Goal: Task Accomplishment & Management: Complete application form

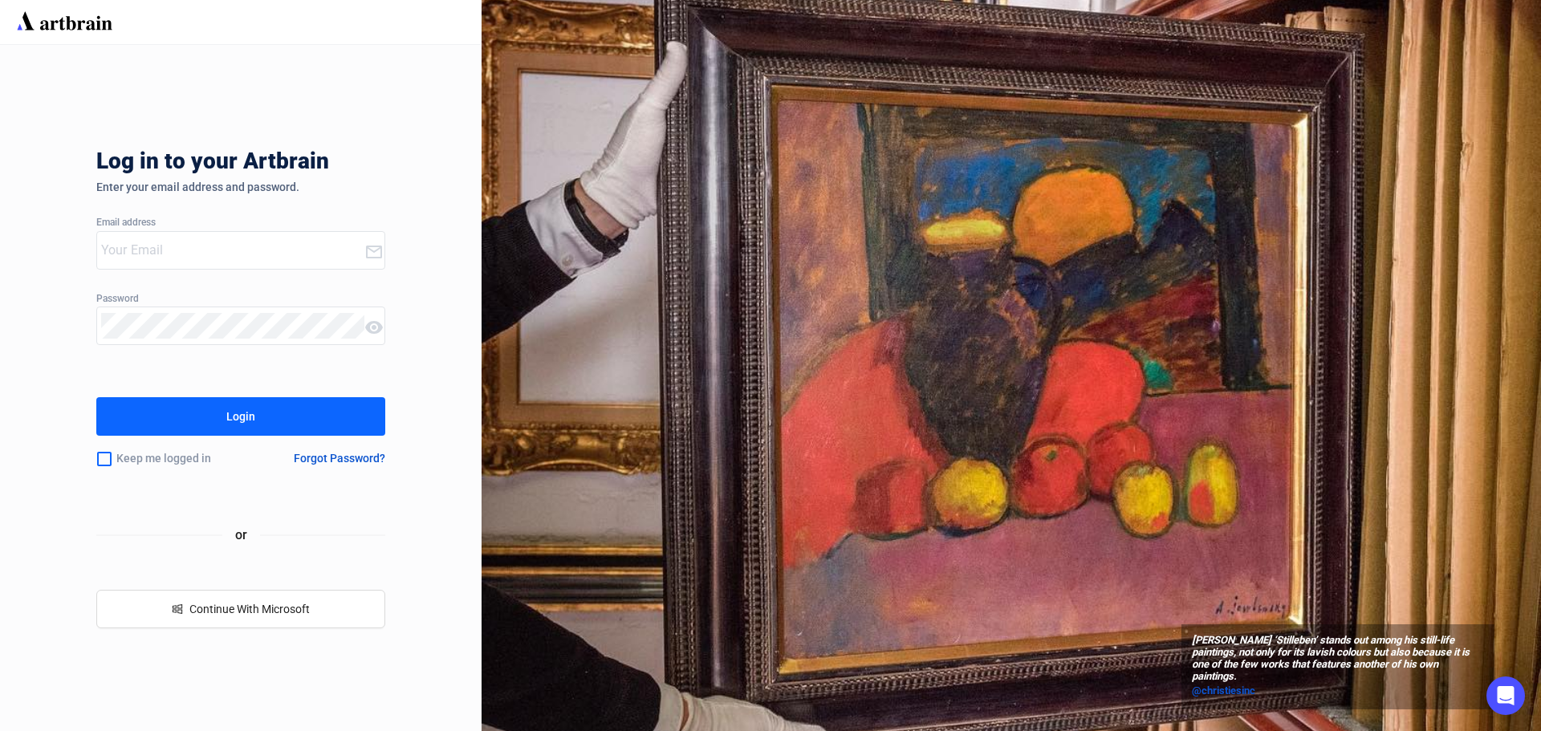
type input "[PERSON_NAME][EMAIL_ADDRESS][DOMAIN_NAME]"
click at [350, 413] on button "Login" at bounding box center [240, 416] width 289 height 39
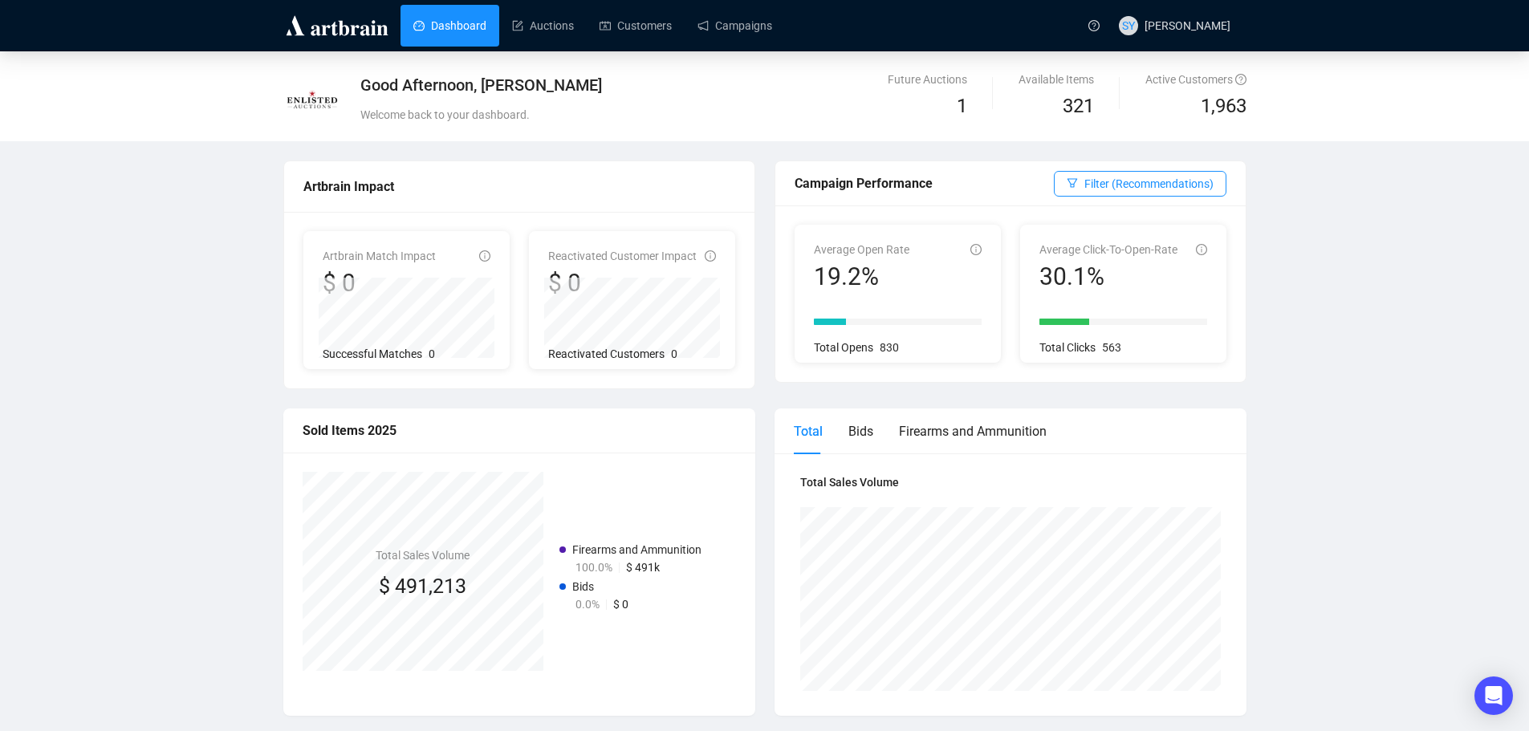
click at [448, 29] on link "Dashboard" at bounding box center [449, 26] width 73 height 42
click at [727, 21] on link "Campaigns" at bounding box center [734, 26] width 75 height 42
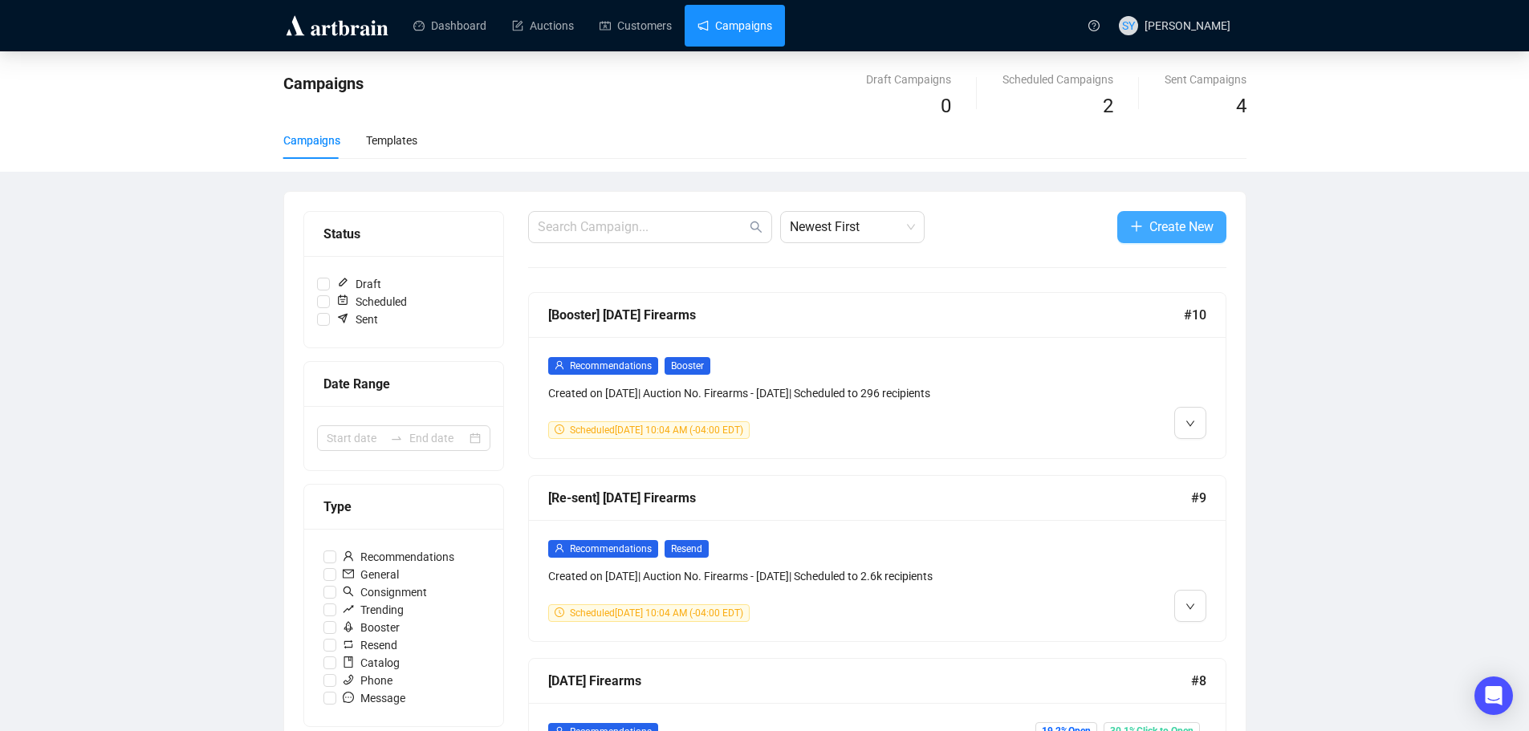
click at [1150, 223] on span "Create New" at bounding box center [1181, 227] width 64 height 20
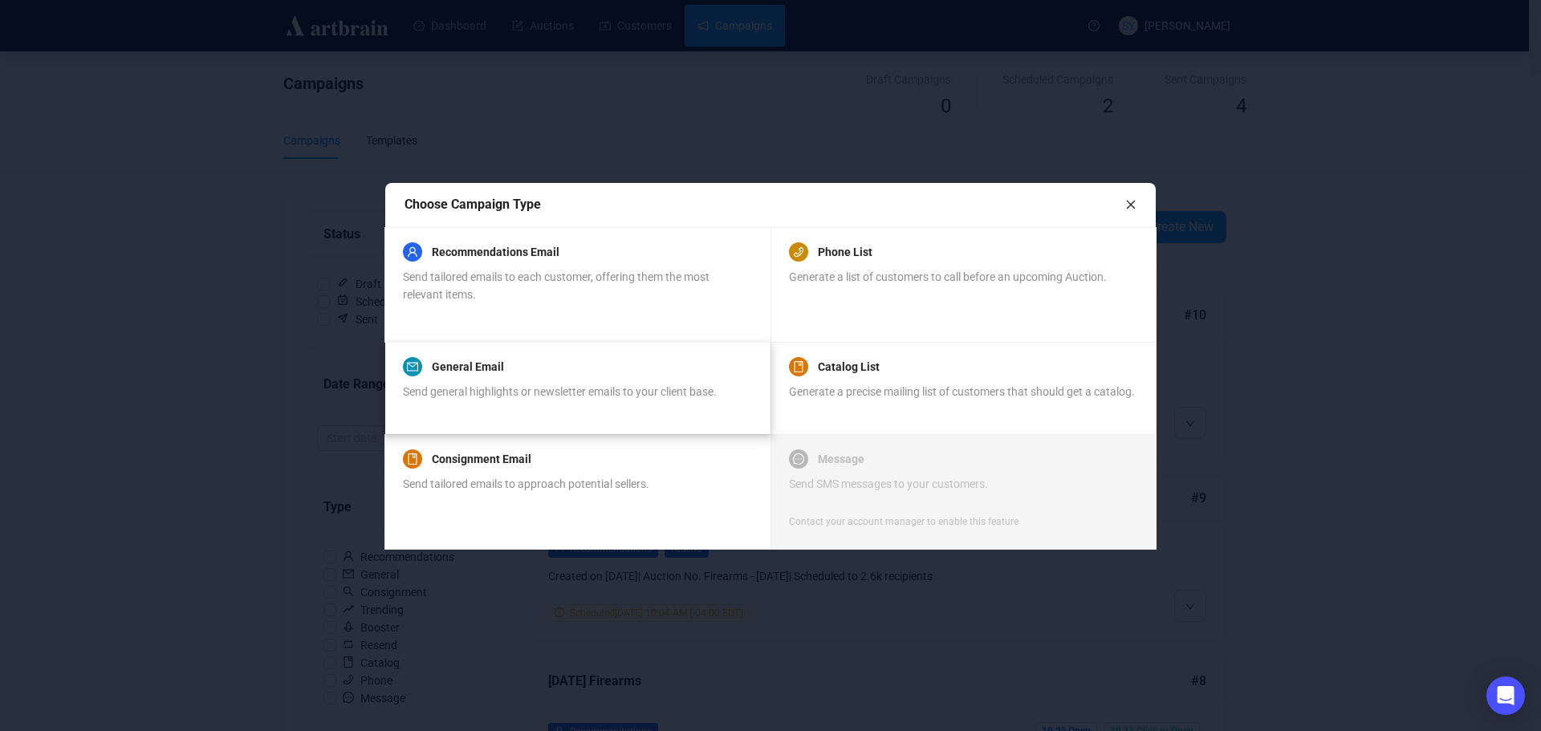
click at [633, 399] on div "Send general highlights or newsletter emails to your client base." at bounding box center [560, 400] width 314 height 35
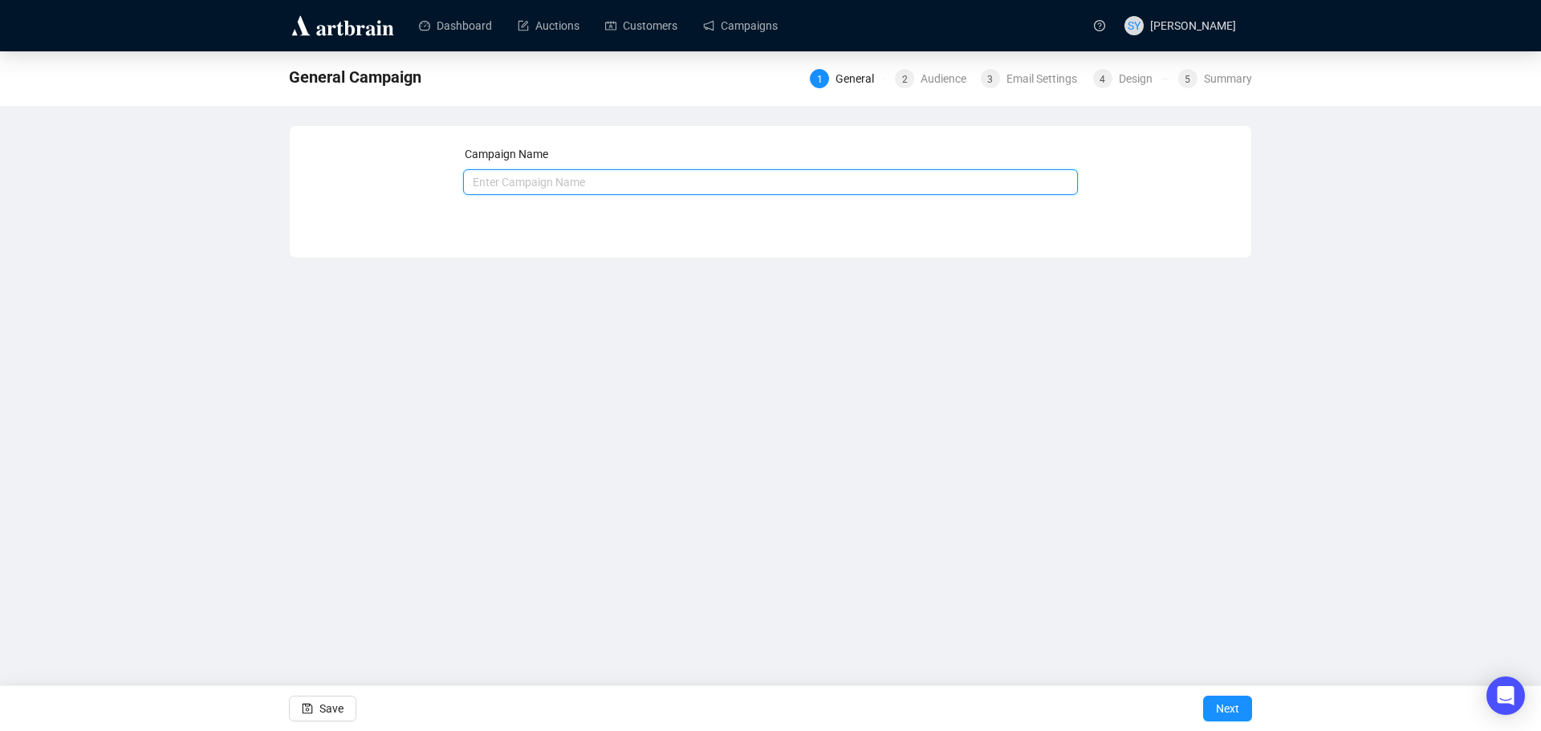
click at [616, 189] on input "text" at bounding box center [771, 182] width 616 height 26
type input "Auctions - [DATE]"
click at [1224, 693] on span "Next" at bounding box center [1227, 708] width 23 height 45
